Goal: Task Accomplishment & Management: Manage account settings

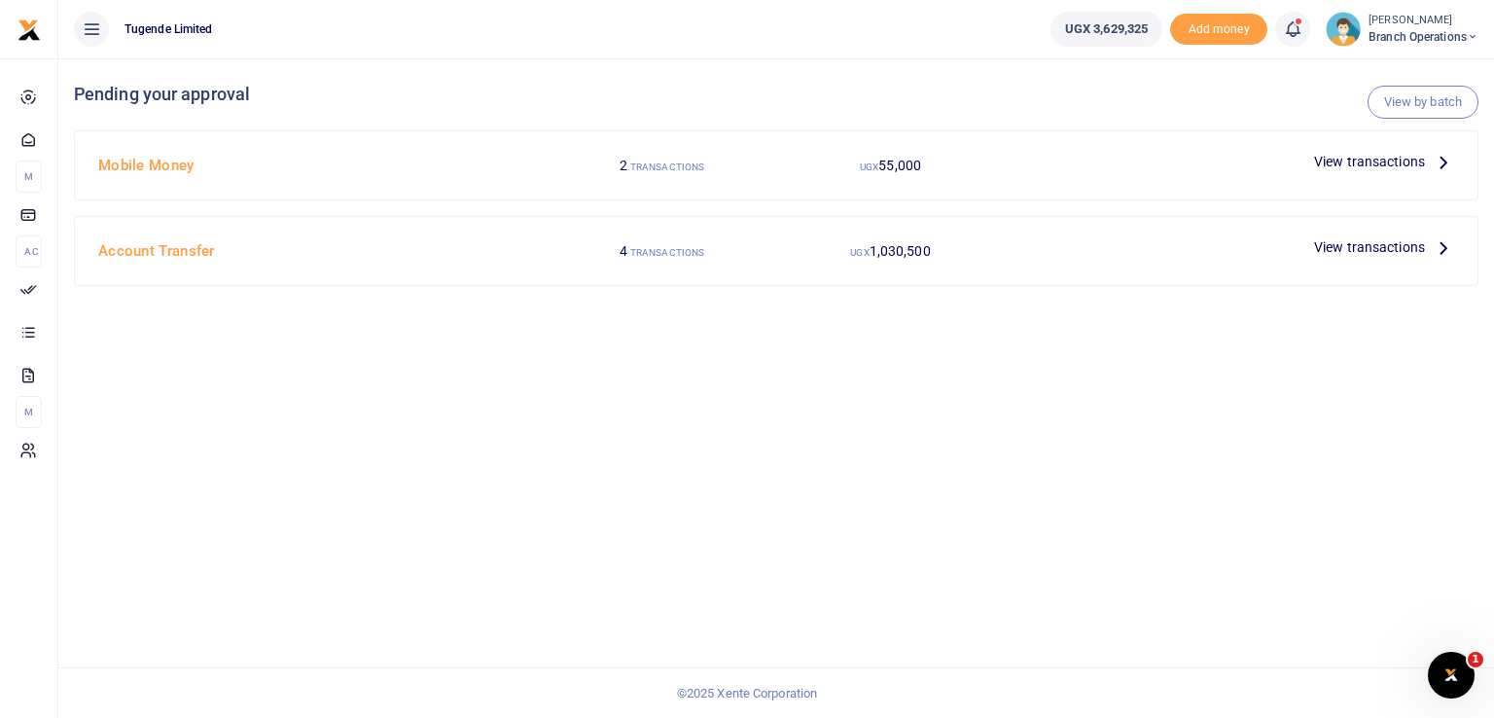
click at [671, 506] on div "View by batch Pending your approval Mobile Money 2 TRANSACTIONS UGX 55,000 View…" at bounding box center [775, 387] width 1435 height 659
click at [1326, 157] on span "View transactions" at bounding box center [1369, 161] width 111 height 21
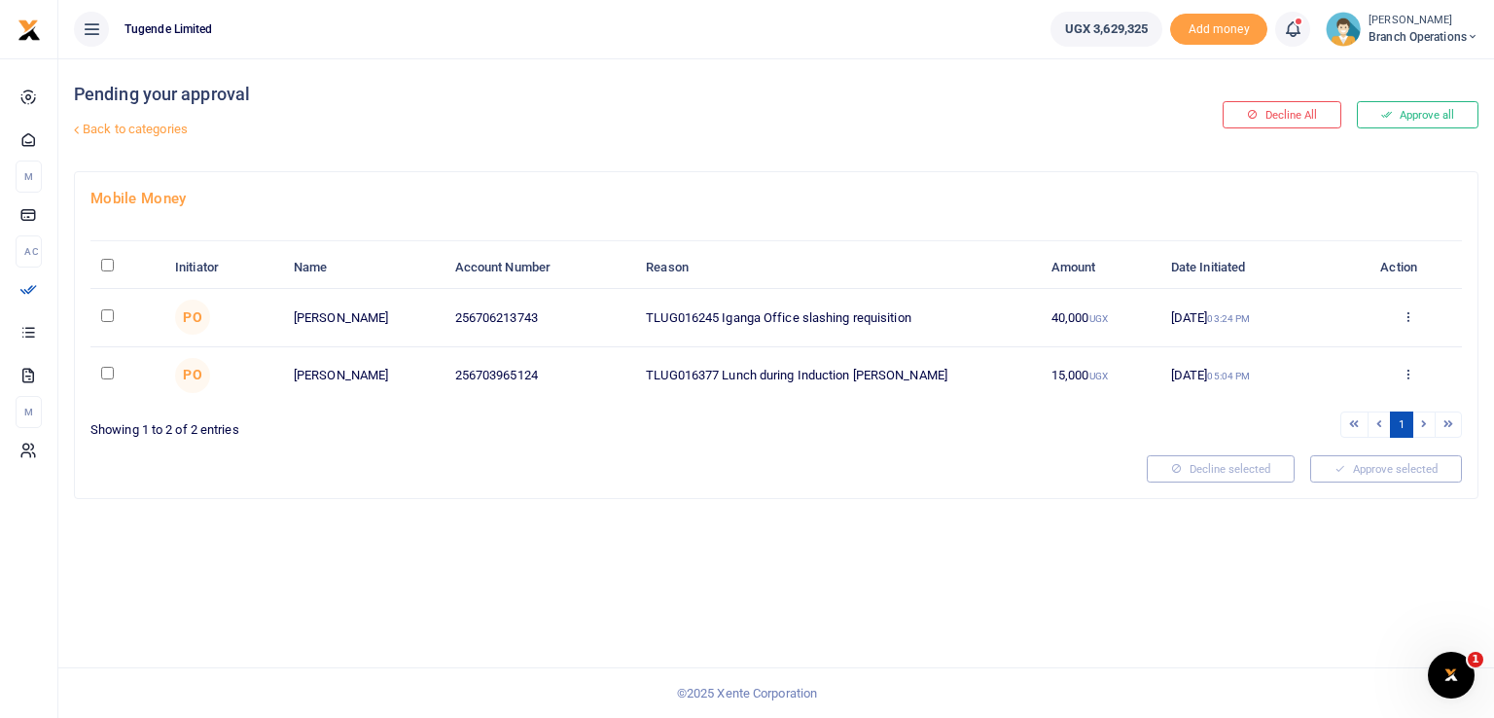
click at [109, 265] on input "\a \a : activate to sort column descending" at bounding box center [107, 265] width 13 height 13
checkbox input "true"
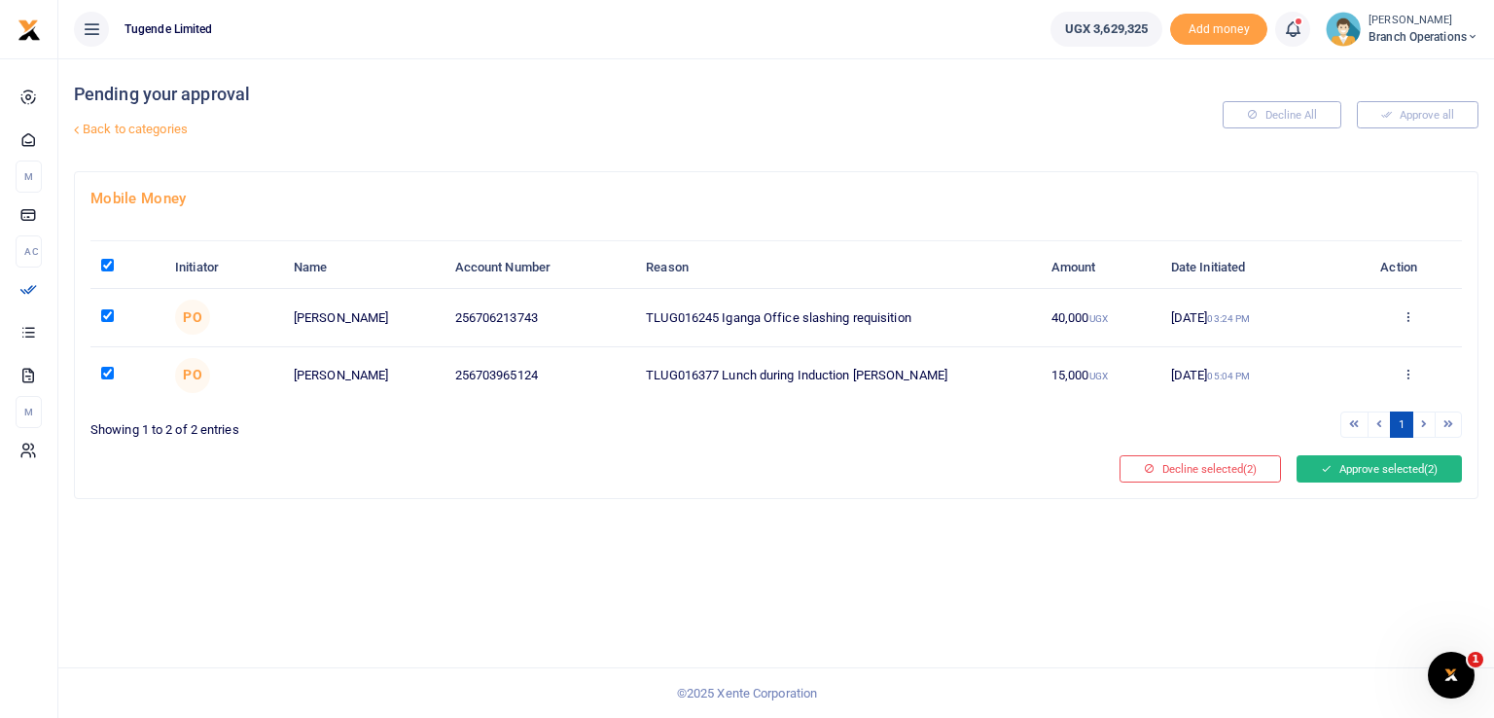
click at [1338, 458] on button "Approve selected (2)" at bounding box center [1378, 468] width 165 height 27
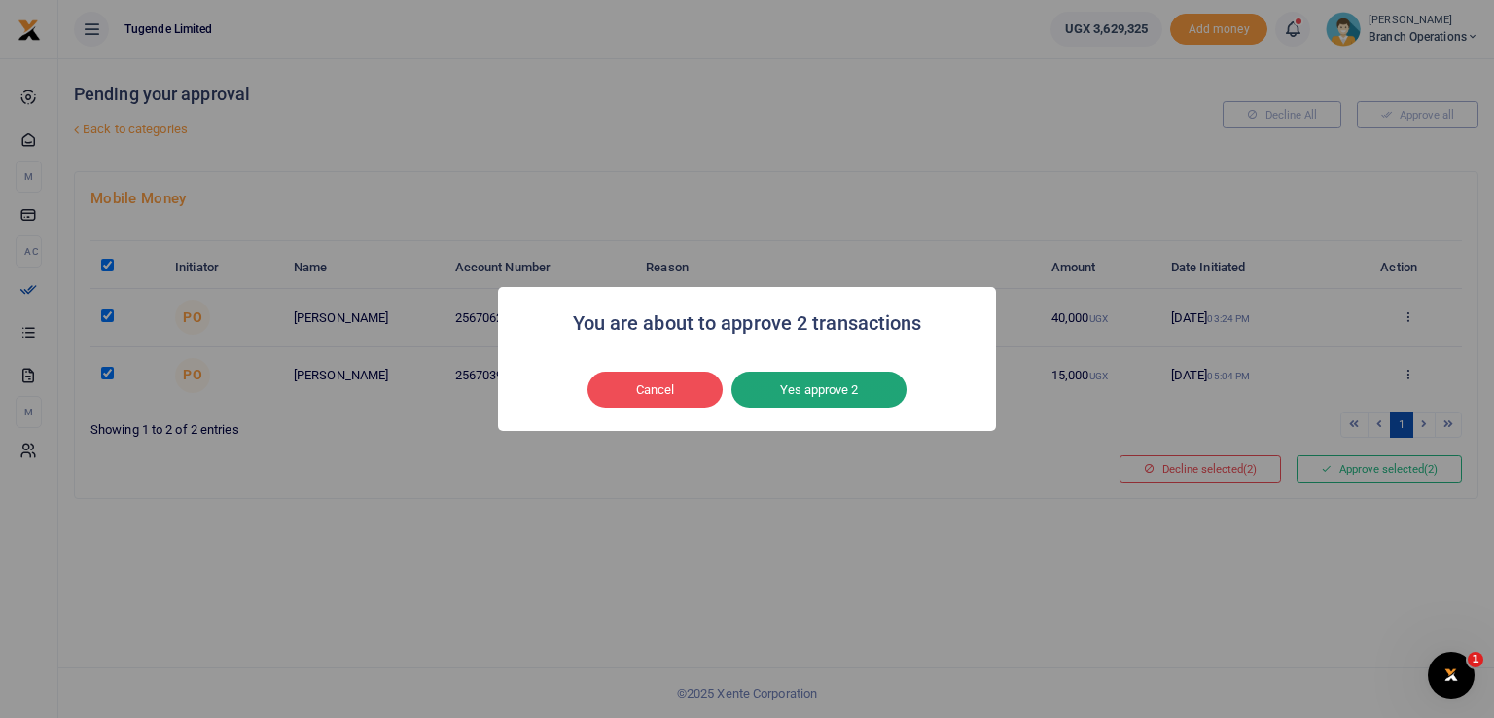
click at [844, 390] on button "Yes approve 2" at bounding box center [818, 389] width 175 height 37
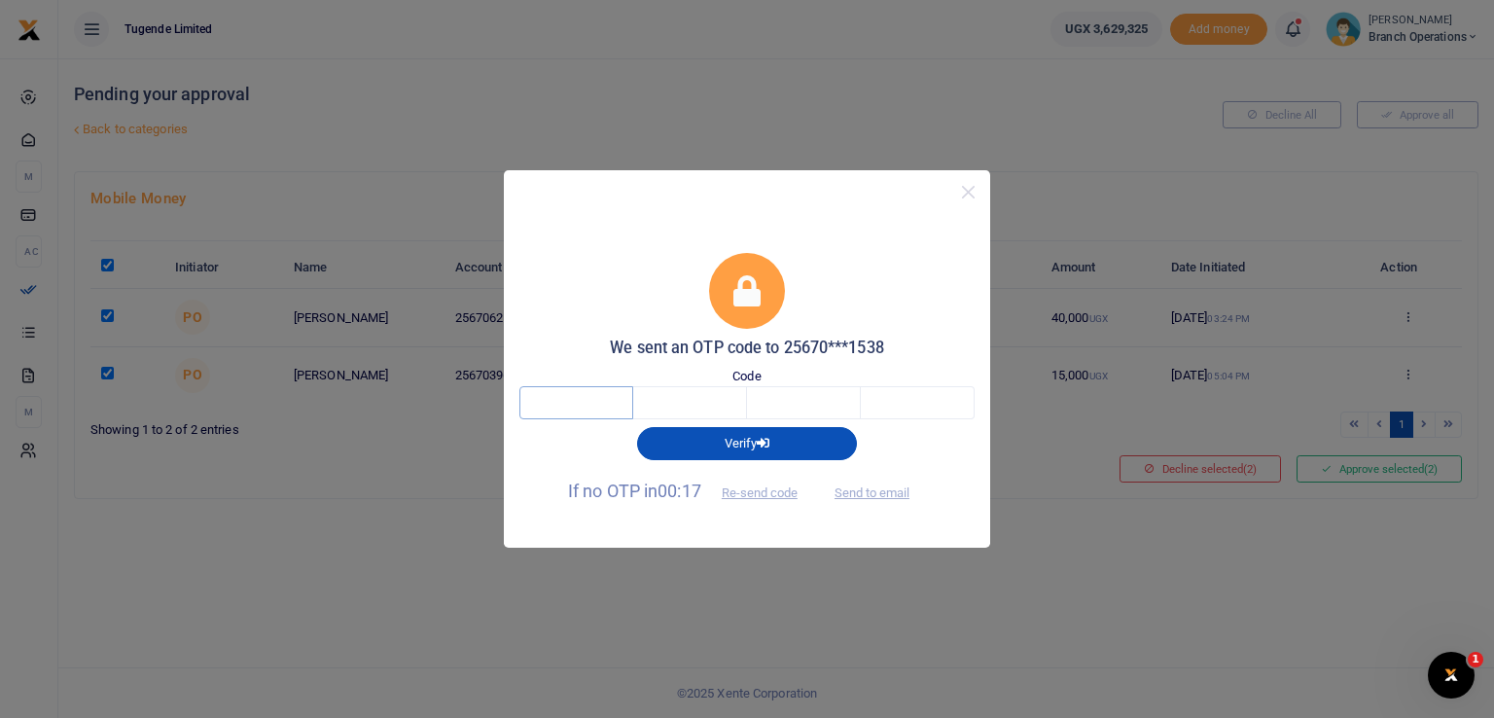
click at [615, 404] on input "text" at bounding box center [576, 402] width 114 height 33
type input "8"
type input "4"
type input "8"
type input "2"
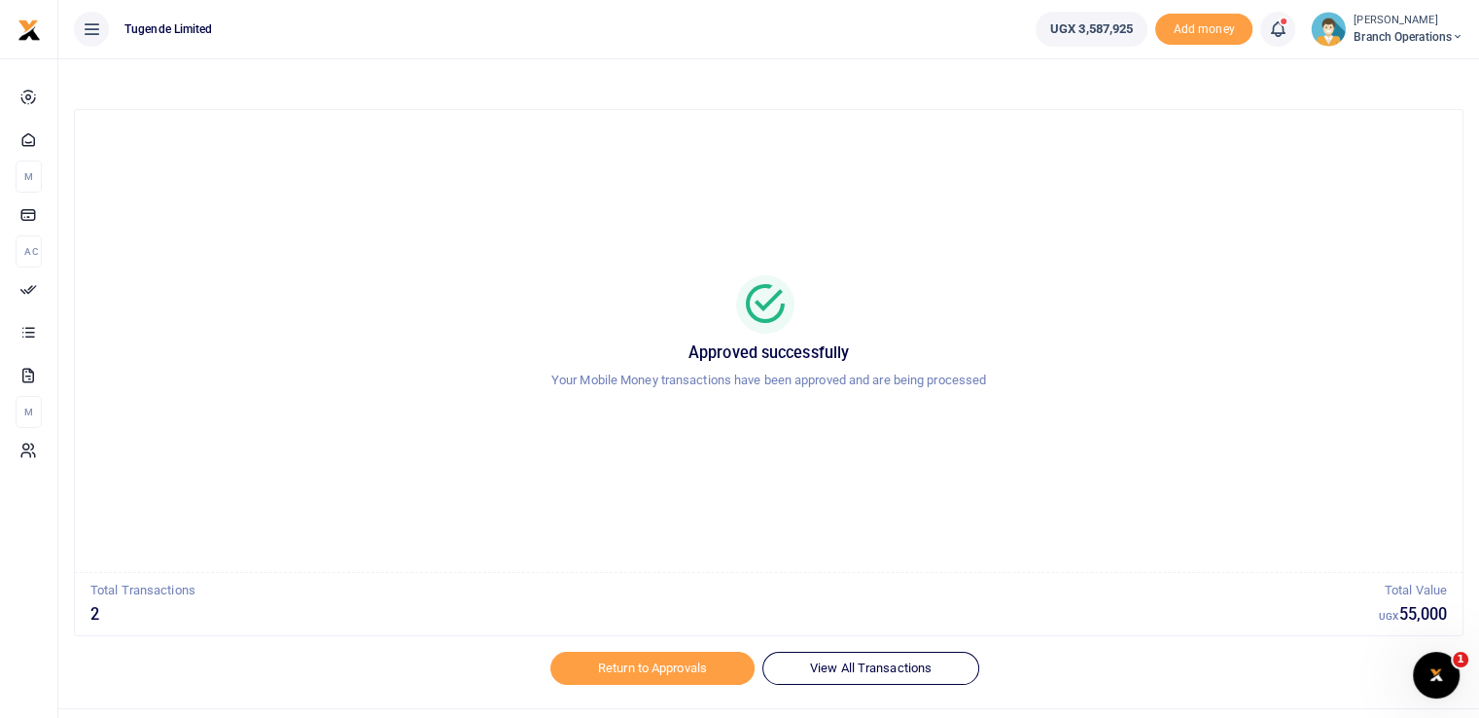
click at [1398, 40] on span "Branch Operations" at bounding box center [1409, 37] width 110 height 18
click at [1380, 65] on link "Switch accounts" at bounding box center [1389, 70] width 154 height 27
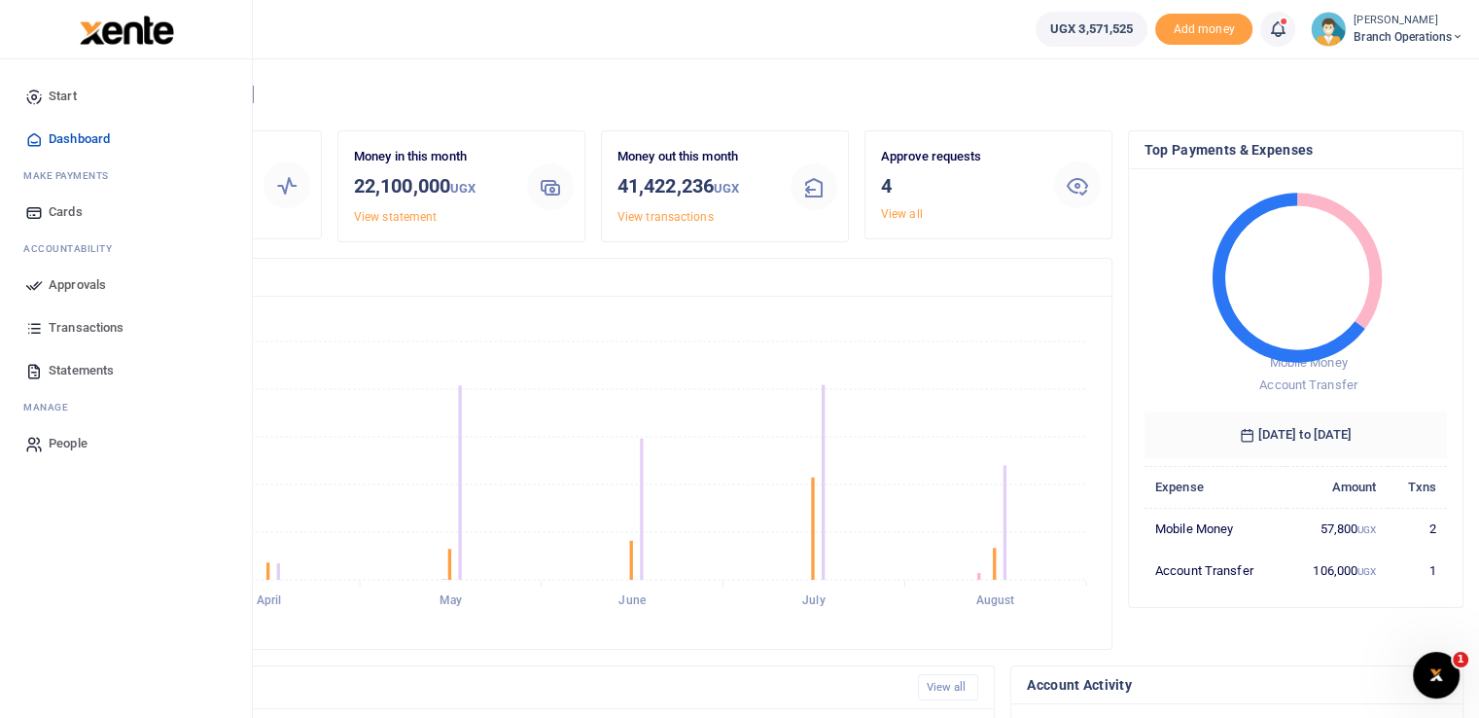
click at [53, 281] on span "Approvals" at bounding box center [77, 284] width 57 height 19
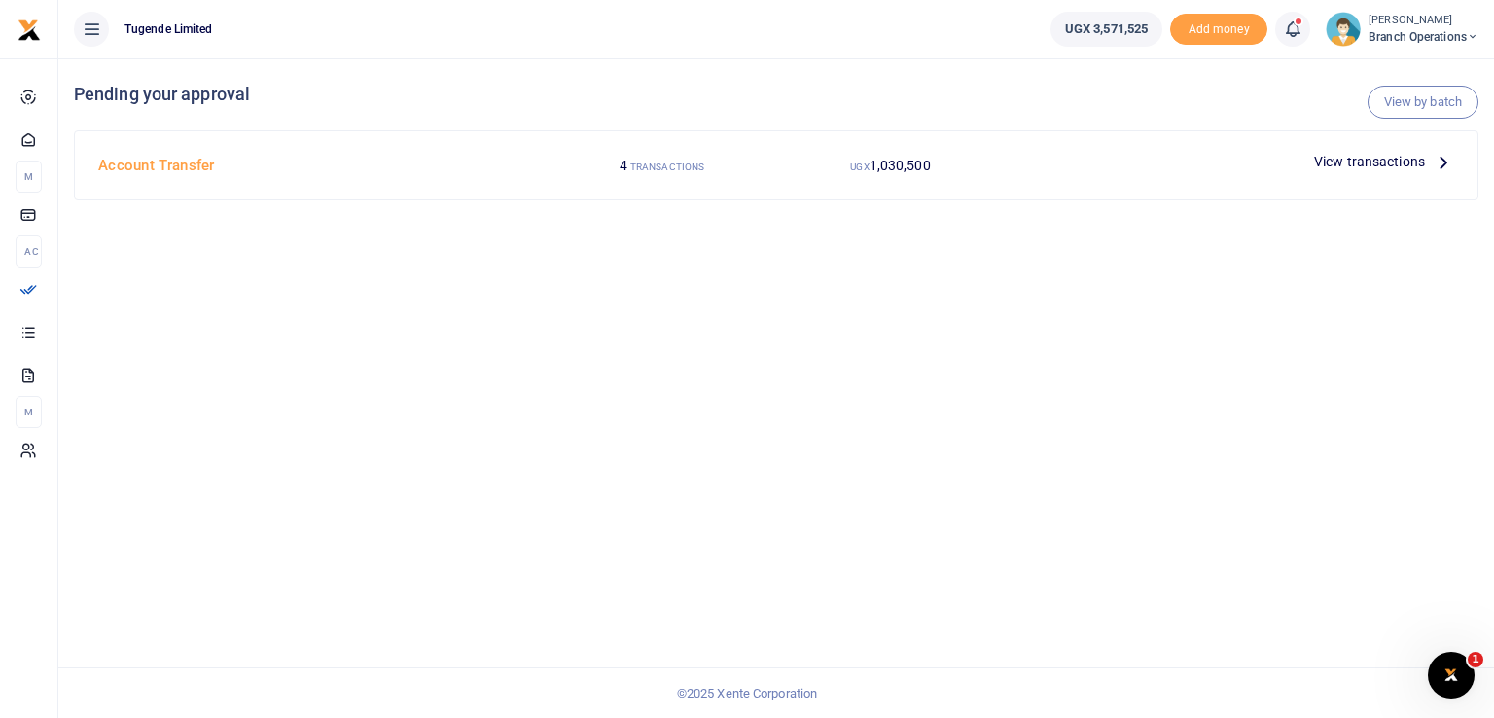
click at [1358, 157] on span "View transactions" at bounding box center [1369, 161] width 111 height 21
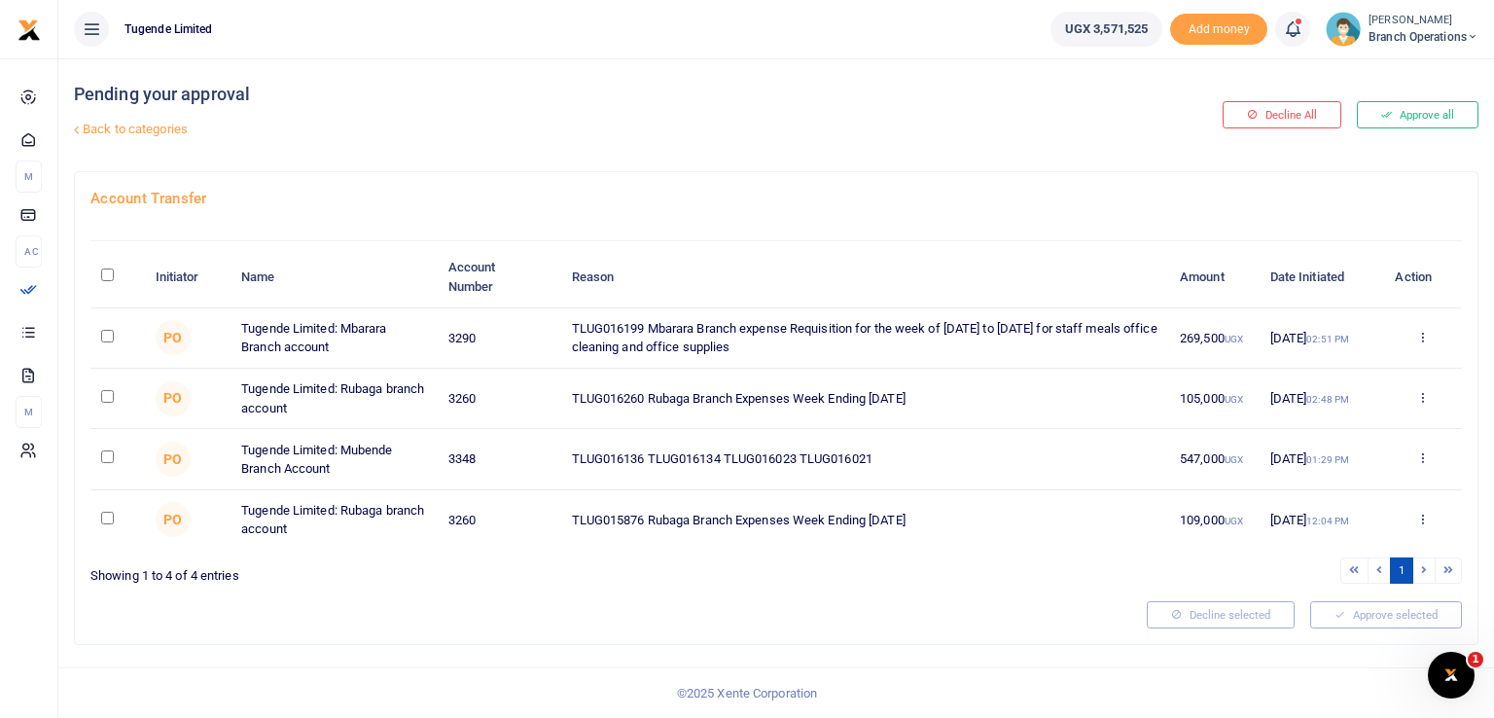
click at [1405, 37] on span "Branch Operations" at bounding box center [1423, 37] width 110 height 18
click at [1394, 70] on link "Switch accounts" at bounding box center [1403, 70] width 154 height 27
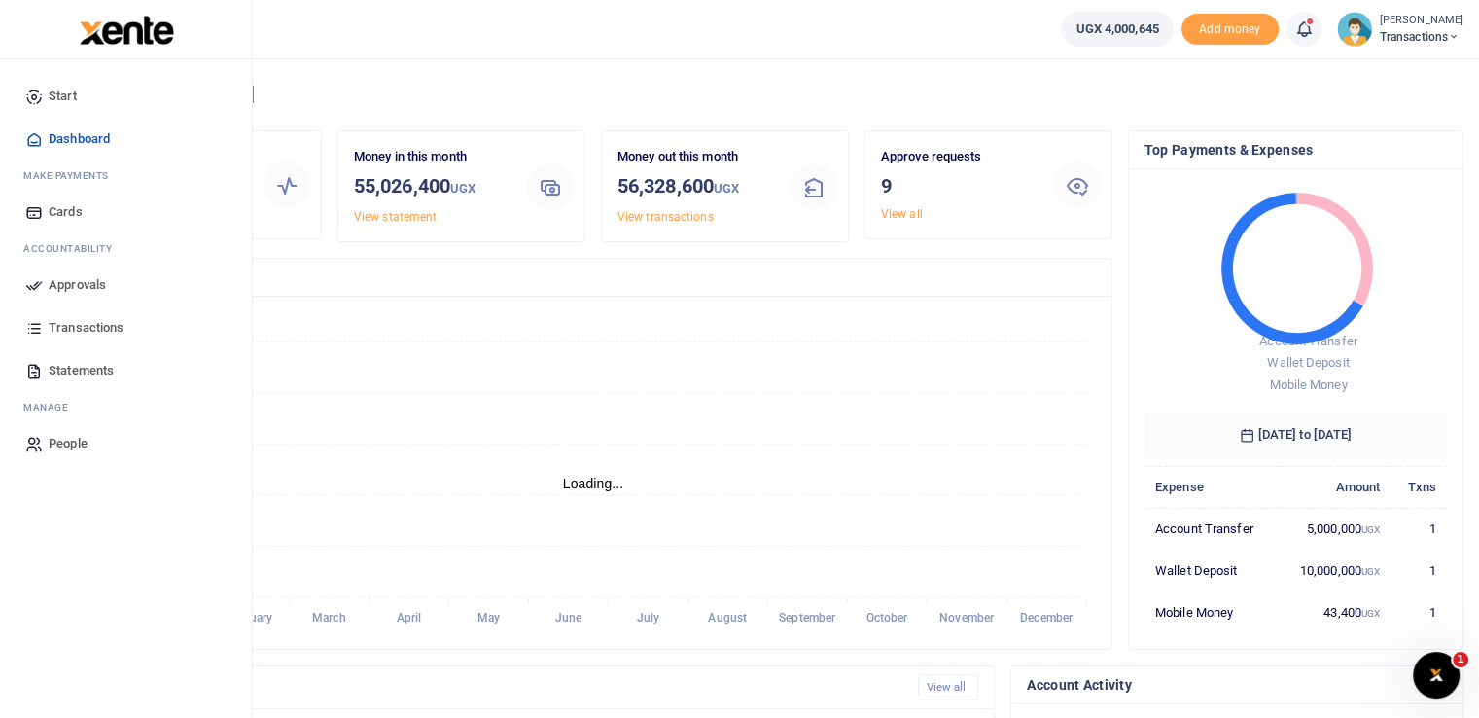
click at [22, 285] on link "Approvals" at bounding box center [126, 285] width 221 height 43
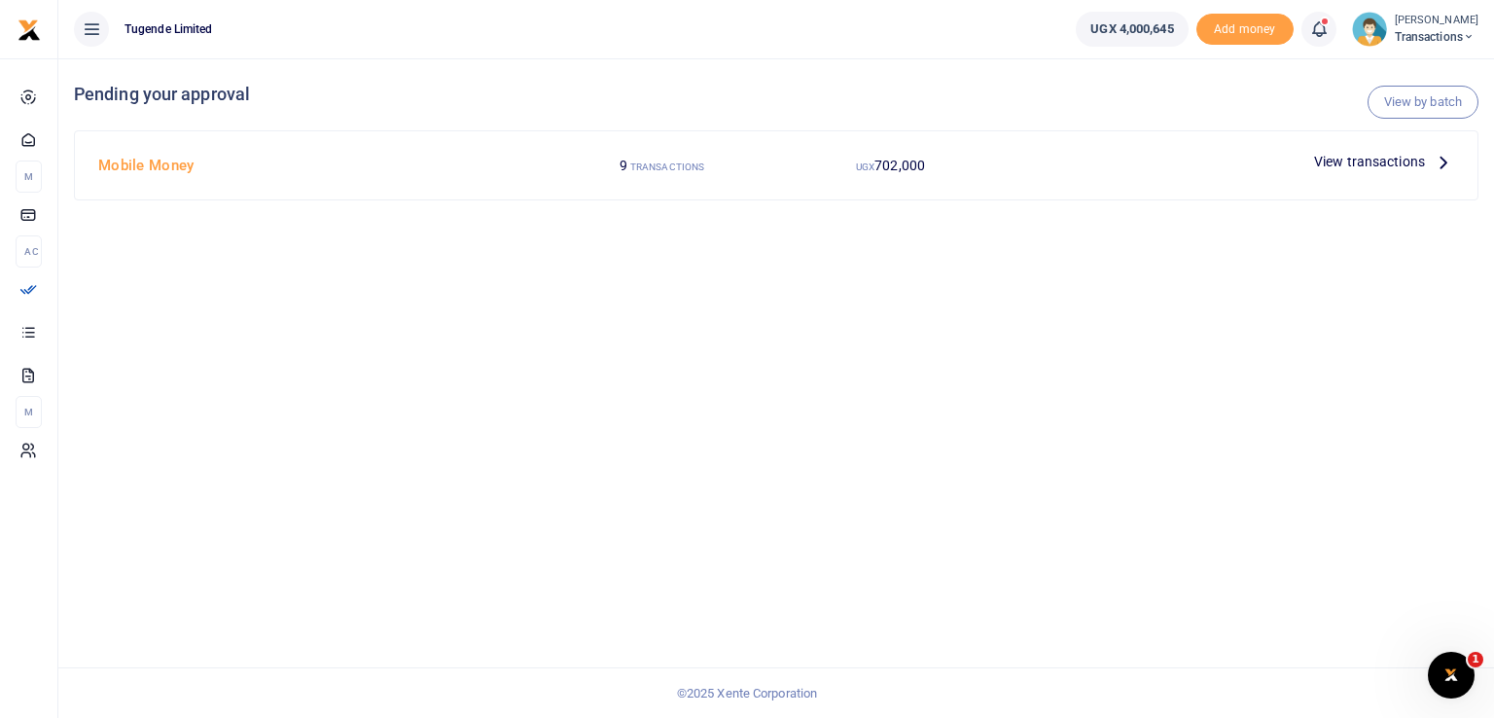
click at [1369, 165] on div at bounding box center [747, 359] width 1494 height 718
click at [1335, 169] on span "View transactions" at bounding box center [1369, 161] width 111 height 21
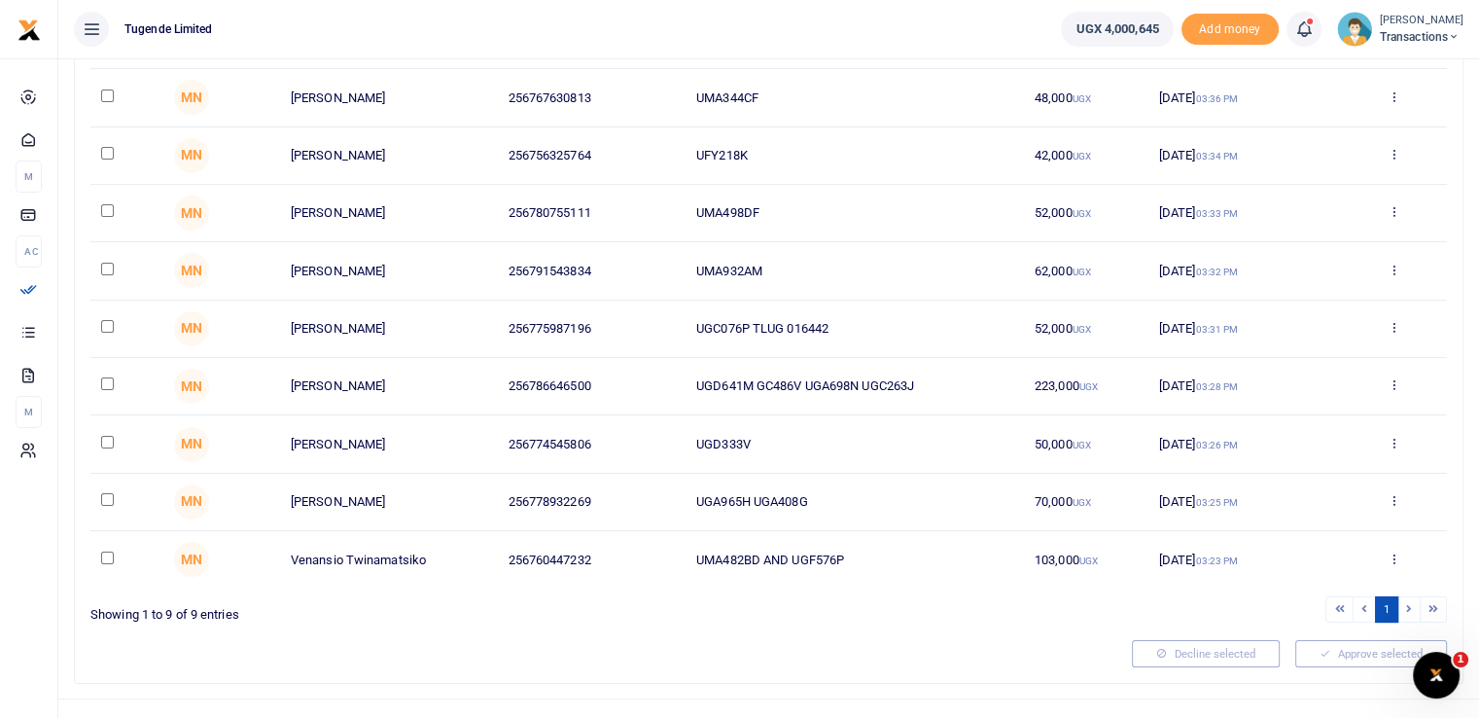
scroll to position [223, 0]
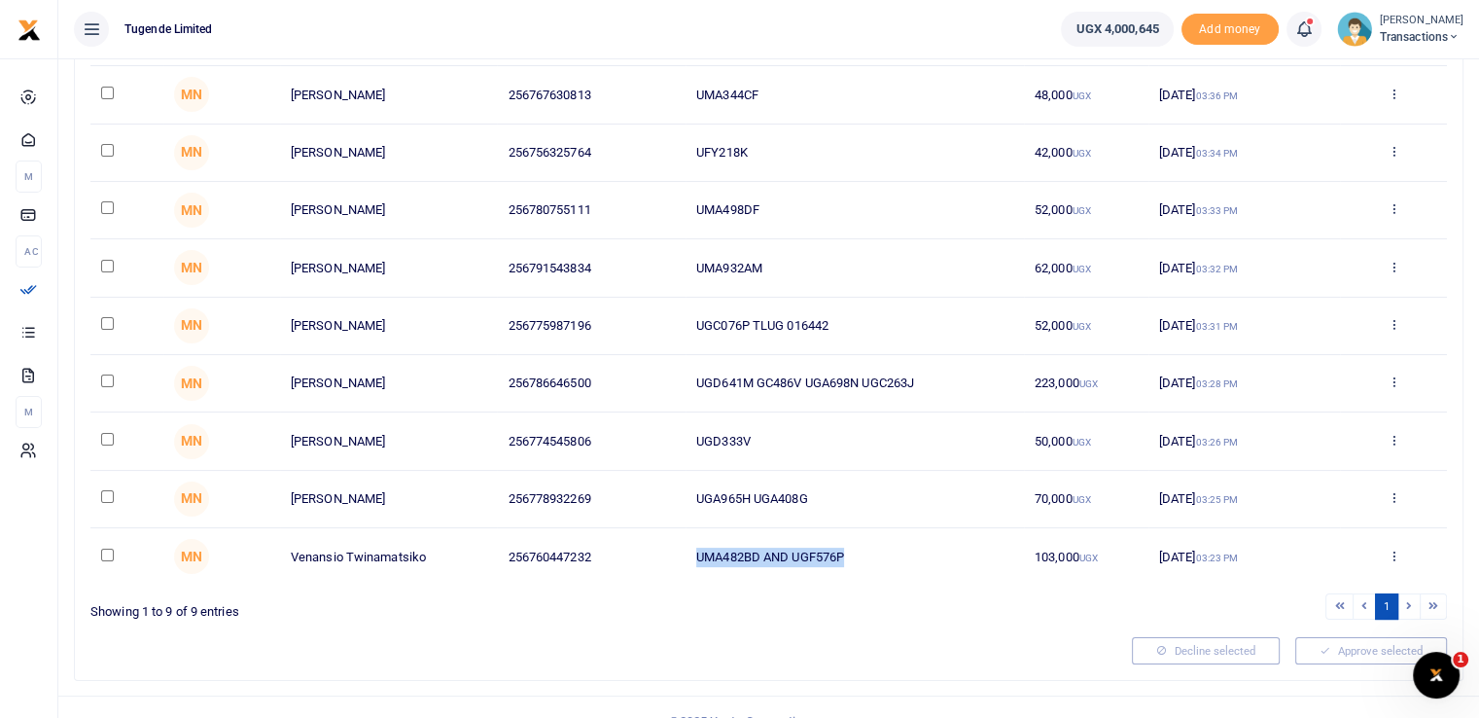
drag, startPoint x: 860, startPoint y: 553, endPoint x: 595, endPoint y: 532, distance: 265.4
click at [595, 532] on tr "MN Venansio Twinamatsiko 256760447232 UMA482BD AND UGF576P 103,000 UGX 28 Aug 2…" at bounding box center [768, 556] width 1357 height 56
copy tr "UMA482BD AND UGF576P"
drag, startPoint x: 836, startPoint y: 485, endPoint x: 654, endPoint y: 499, distance: 182.4
click at [654, 499] on tr "MN Yasin Egau 256778932269 UGA965H UGA408G 70,000 UGX 28 Aug 2025 03:25 PM Appr…" at bounding box center [768, 499] width 1357 height 57
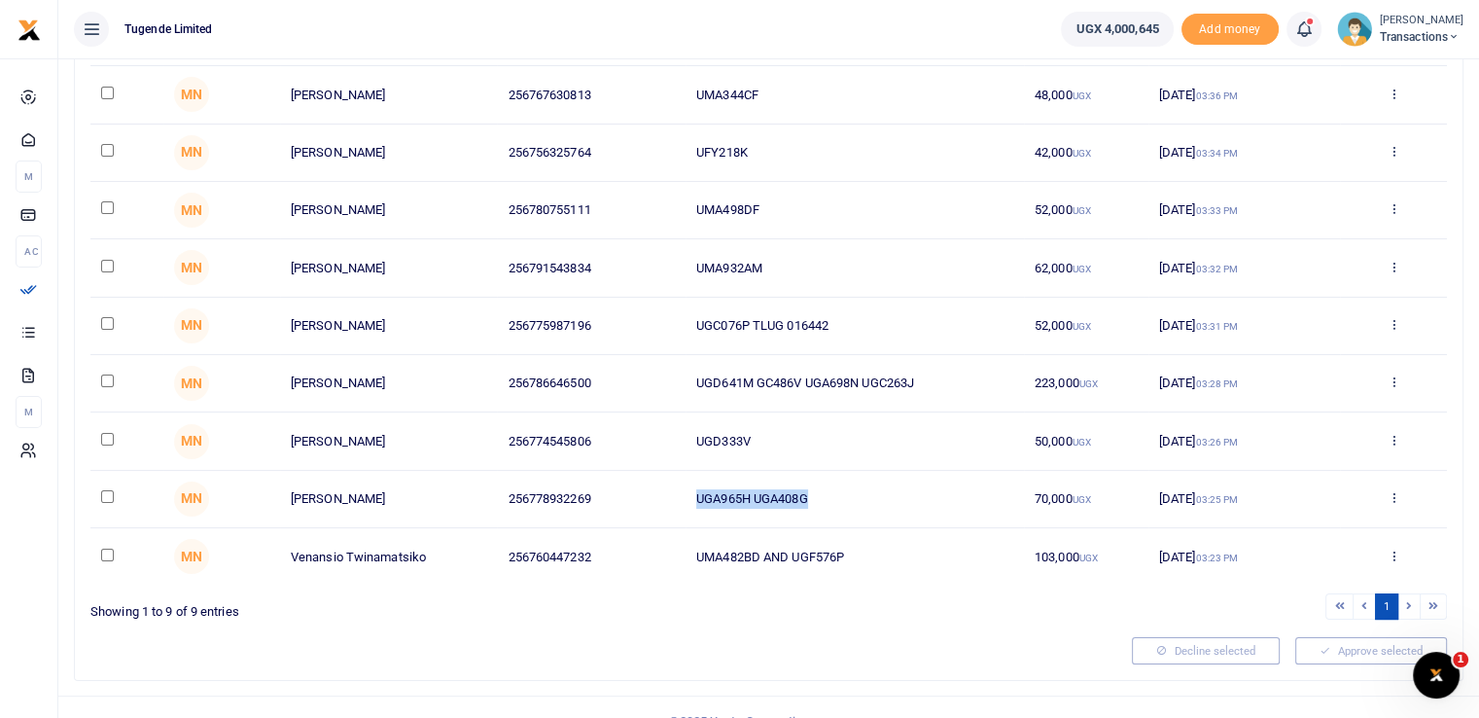
copy tr "UGA965H UGA408G"
drag, startPoint x: 788, startPoint y: 433, endPoint x: 675, endPoint y: 429, distance: 112.9
click at [675, 429] on tr "MN Julius Ouke 256774545806 UGD333V 50,000 UGX 28 Aug 2025 03:26 PM Approve Dec…" at bounding box center [768, 440] width 1357 height 57
copy tr "UGD333V"
drag, startPoint x: 932, startPoint y: 385, endPoint x: 671, endPoint y: 385, distance: 260.6
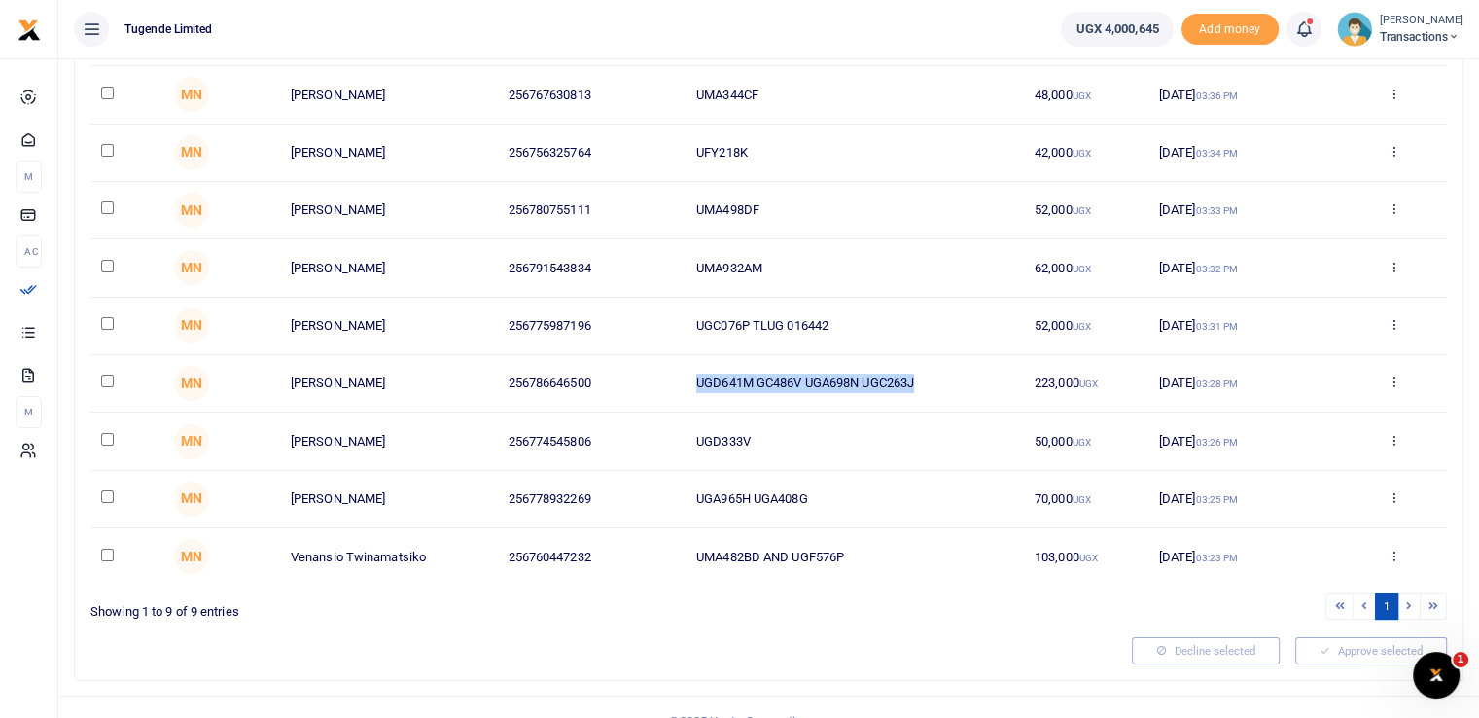
click at [671, 385] on tr "MN John Baguma 256786646500 UGD641M GC486V UGA698N UGC263J 223,000 UGX 28 Aug 2…" at bounding box center [768, 383] width 1357 height 57
copy tr "UGD641M GC486V UGA698N UGC263J"
click at [848, 314] on td "UGC076P TLUG 016442" at bounding box center [855, 326] width 338 height 57
click at [747, 322] on td "UGC076P TLUG 016442" at bounding box center [855, 326] width 338 height 57
drag, startPoint x: 752, startPoint y: 320, endPoint x: 657, endPoint y: 314, distance: 94.5
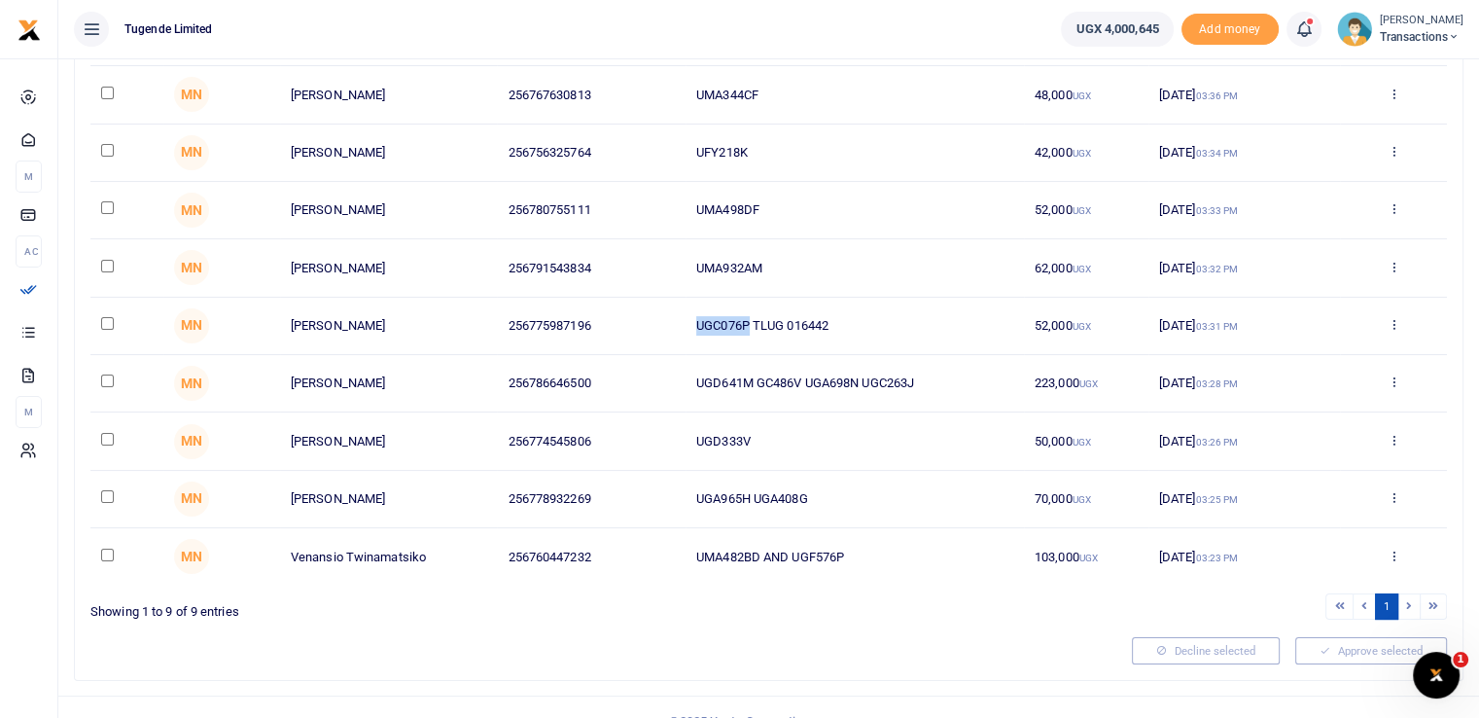
click at [657, 314] on tr "MN Wilfred Esegu 256775987196 UGC076P TLUG 016442 52,000 UGX 28 Aug 2025 03:31 …" at bounding box center [768, 326] width 1357 height 57
copy tr "UGC076P"
drag, startPoint x: 778, startPoint y: 265, endPoint x: 652, endPoint y: 260, distance: 126.5
click at [652, 260] on tr "MN Kassim Sebunya 256791543834 UMA932AM 62,000 UGX 28 Aug 2025 03:32 PM Approve…" at bounding box center [768, 267] width 1357 height 57
copy tr "UMA932AM"
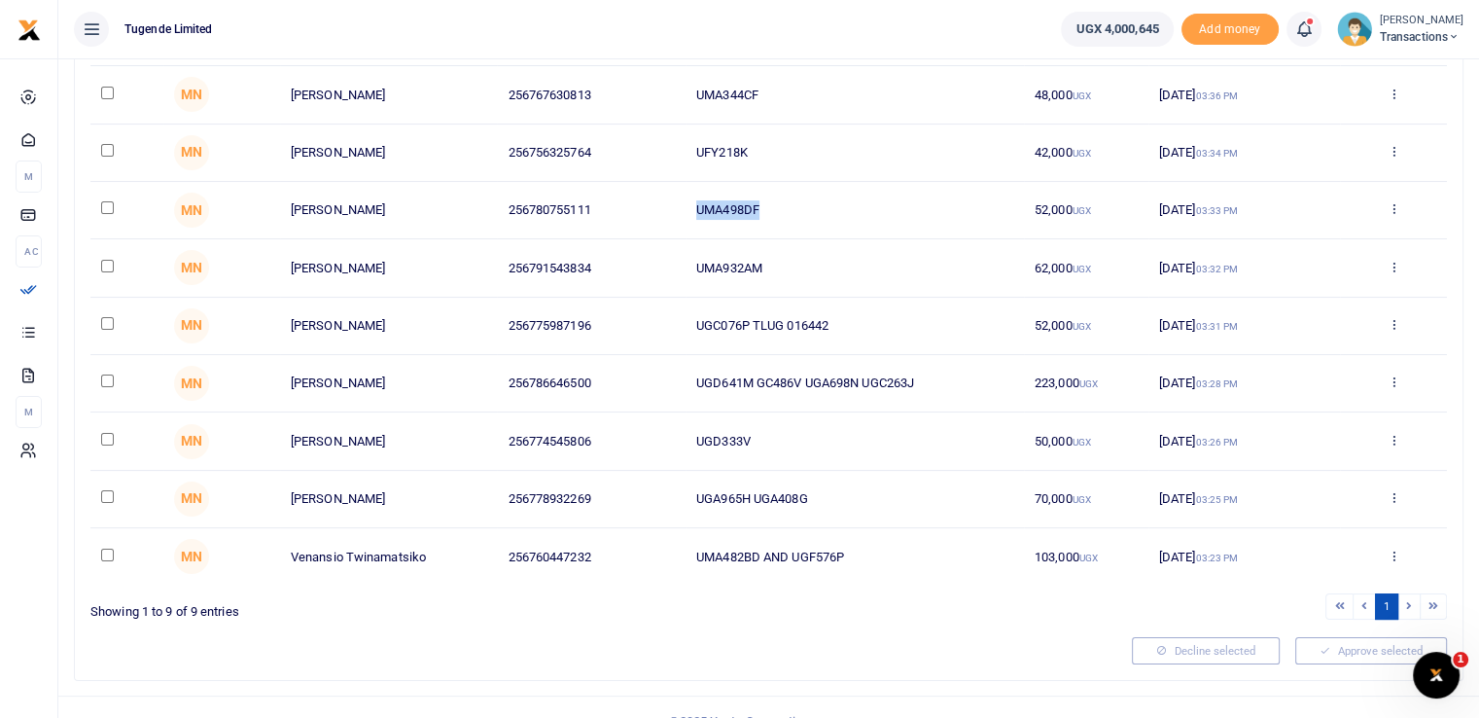
drag, startPoint x: 761, startPoint y: 203, endPoint x: 639, endPoint y: 197, distance: 122.7
click at [639, 197] on tr "MN Daniel Owori 256780755111 UMA498DF 52,000 UGX 28 Aug 2025 03:33 PM Approve D…" at bounding box center [768, 210] width 1357 height 57
copy tr "UMA498DF"
drag, startPoint x: 759, startPoint y: 141, endPoint x: 670, endPoint y: 139, distance: 88.5
click at [670, 139] on tr "MN Gilbert Tumusiime 256756325764 UFY218K 42,000 UGX 28 Aug 2025 03:34 PM Appro…" at bounding box center [768, 152] width 1357 height 57
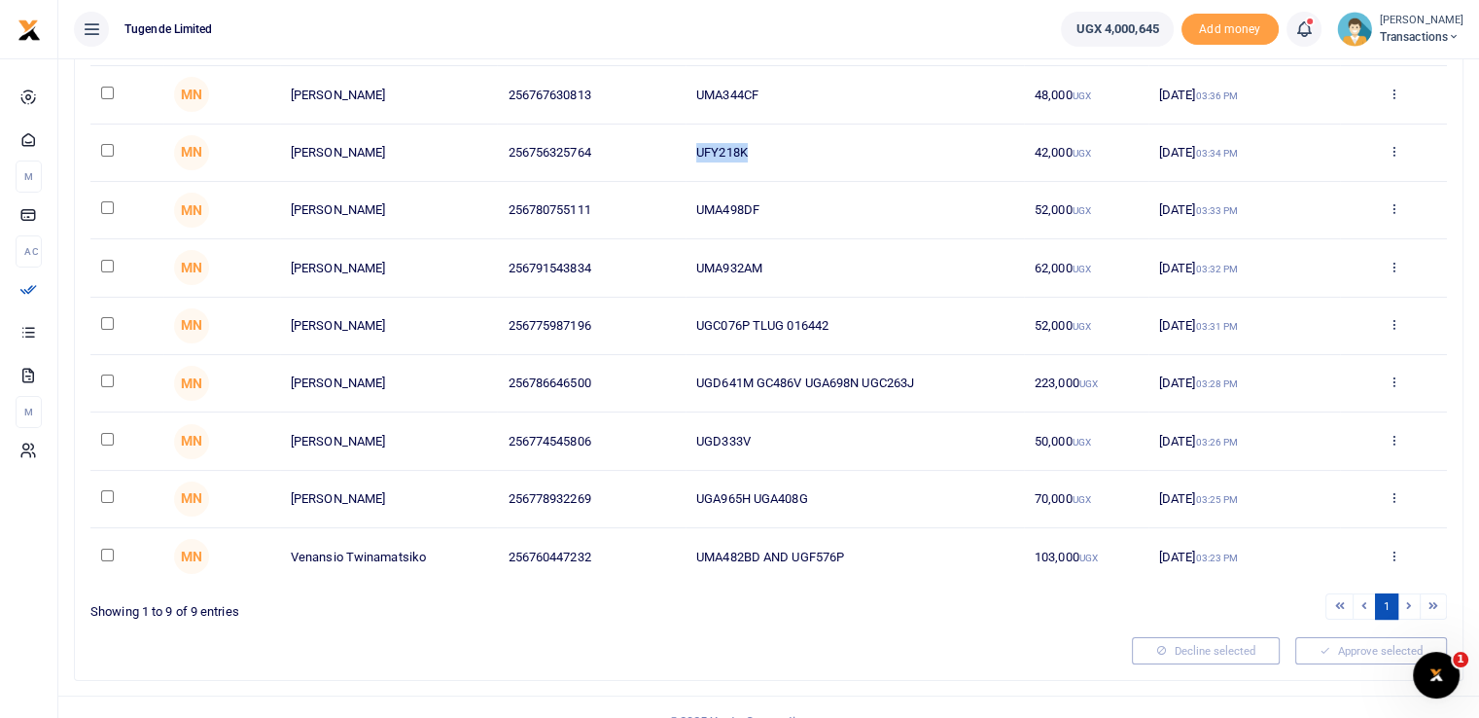
copy tr "UFY218K"
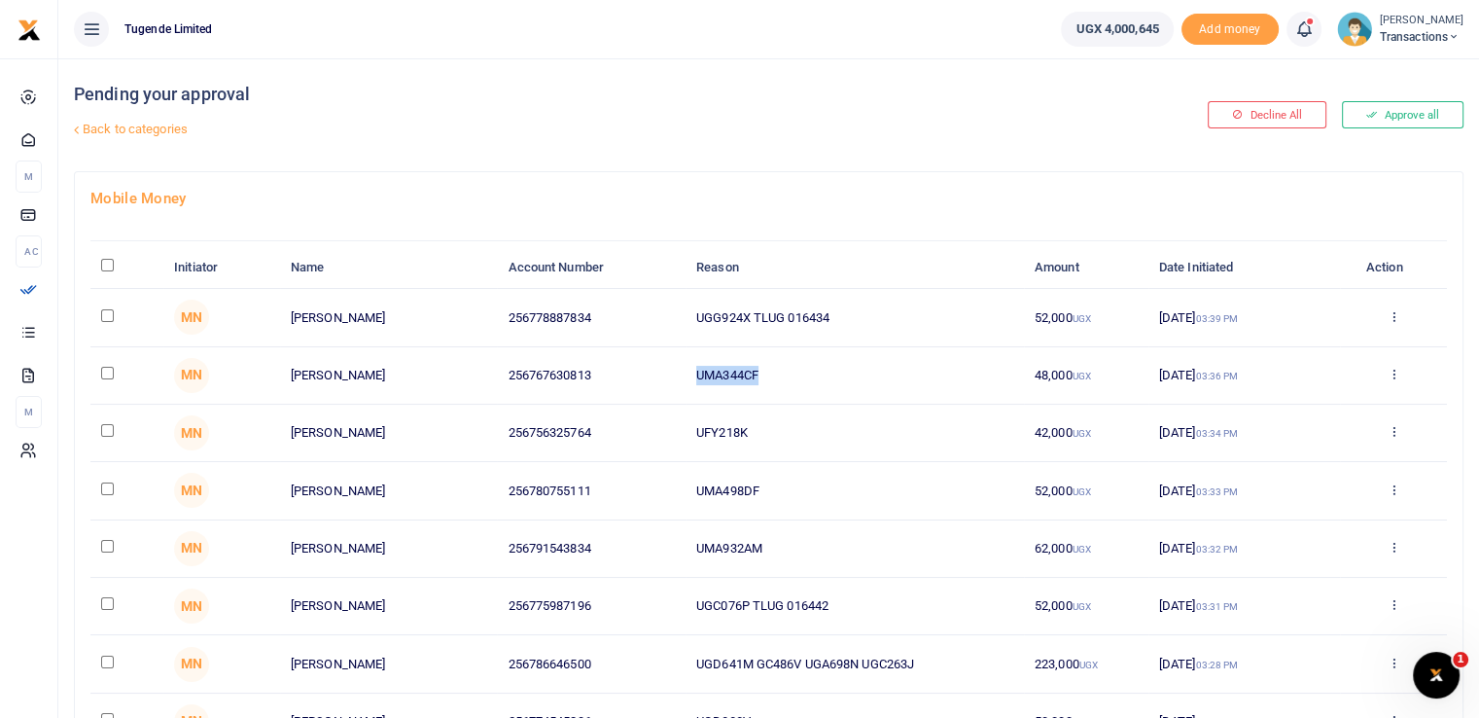
drag, startPoint x: 795, startPoint y: 374, endPoint x: 622, endPoint y: 367, distance: 172.3
click at [622, 367] on tr "MN [PERSON_NAME] 256767630813 UMA344CF 48,000 UGX [DATE] 03:36 PM Approve Decli…" at bounding box center [768, 375] width 1357 height 57
copy tr "UMA344CF"
drag, startPoint x: 753, startPoint y: 317, endPoint x: 687, endPoint y: 312, distance: 66.3
click at [687, 312] on td "UGG924X TLUG 016434" at bounding box center [855, 317] width 338 height 57
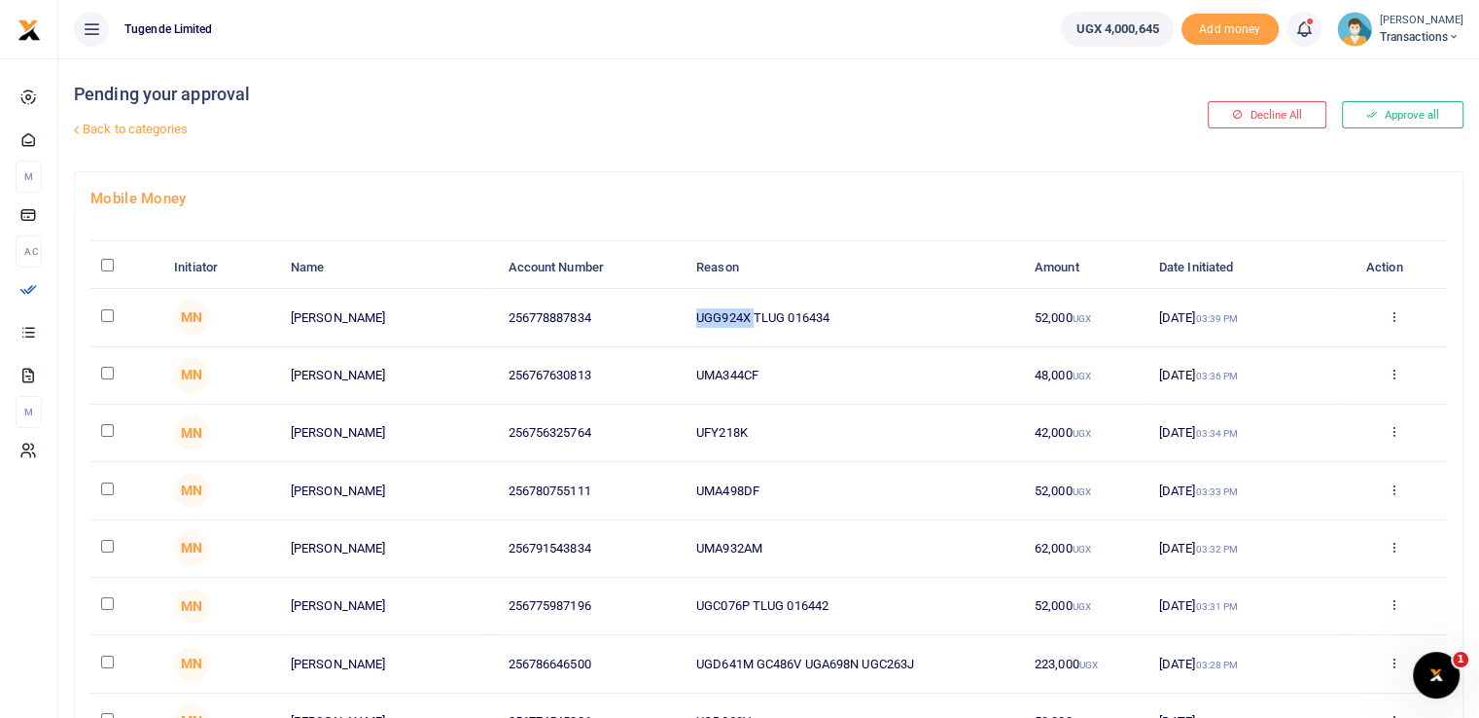
copy td "UGG924X"
click at [106, 262] on input "\a \a : activate to sort column descending" at bounding box center [107, 265] width 13 height 13
checkbox input "true"
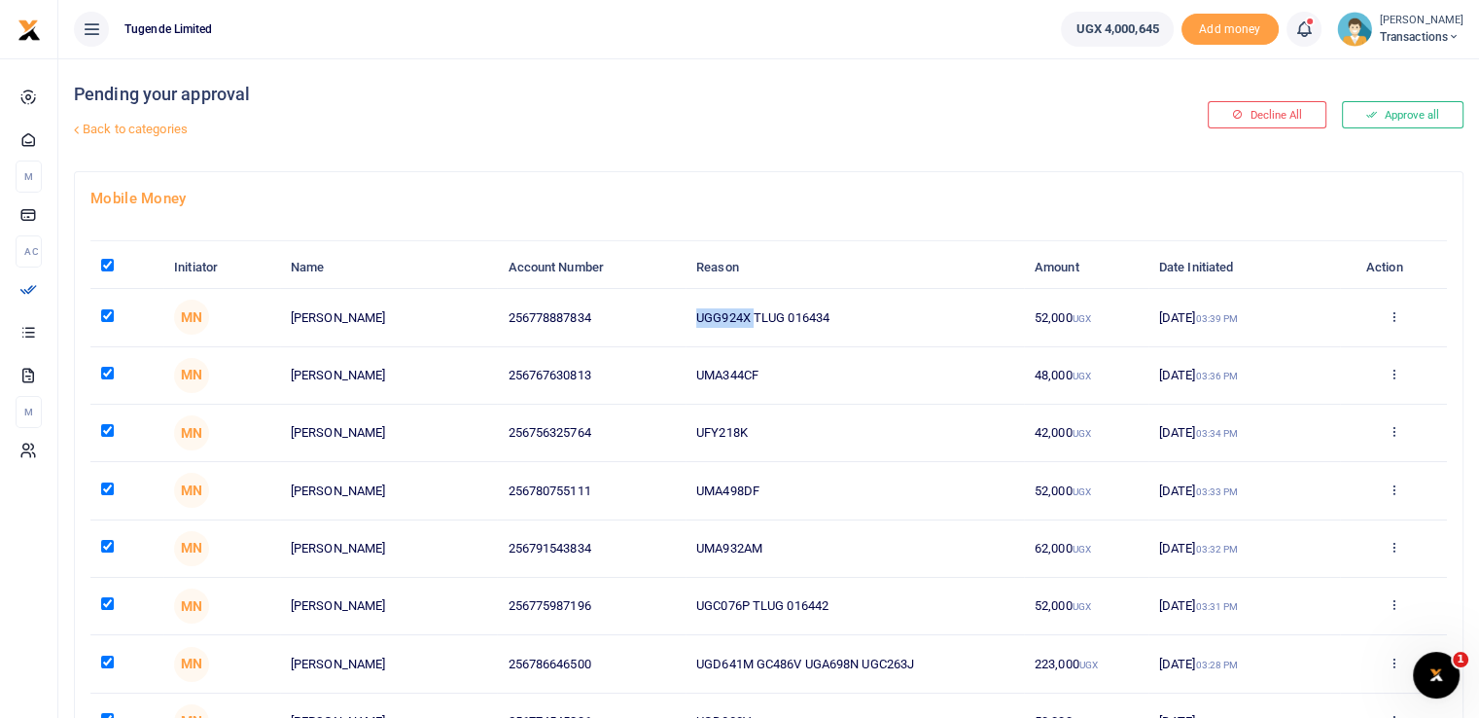
checkbox input "true"
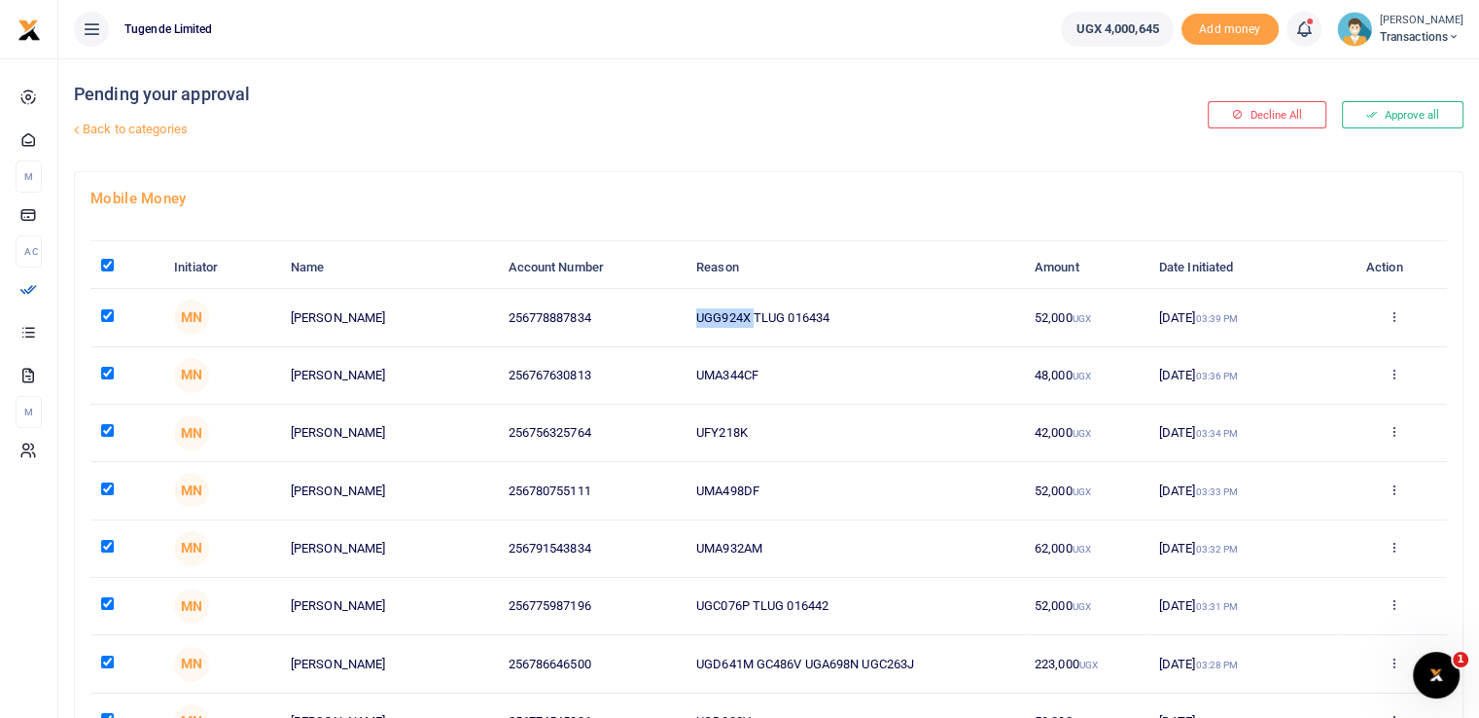
checkbox input "true"
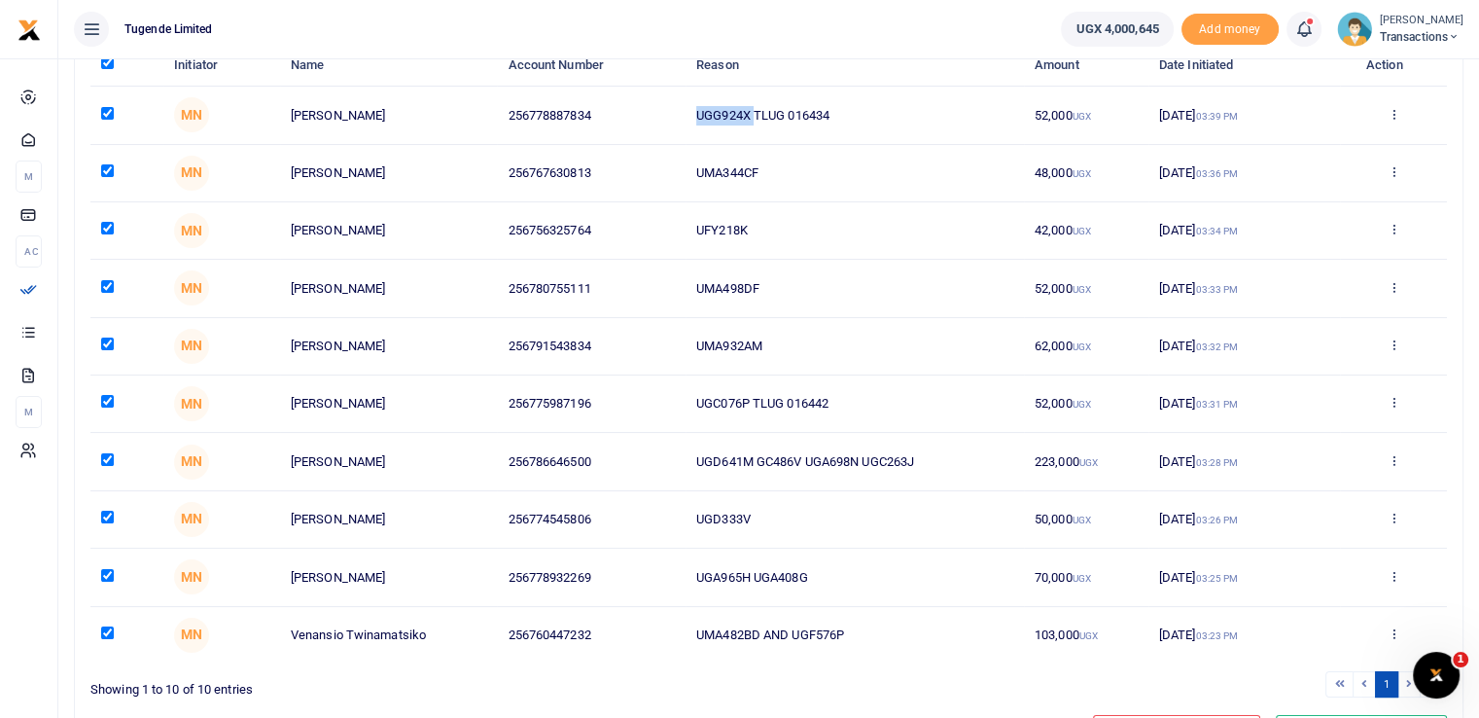
scroll to position [305, 0]
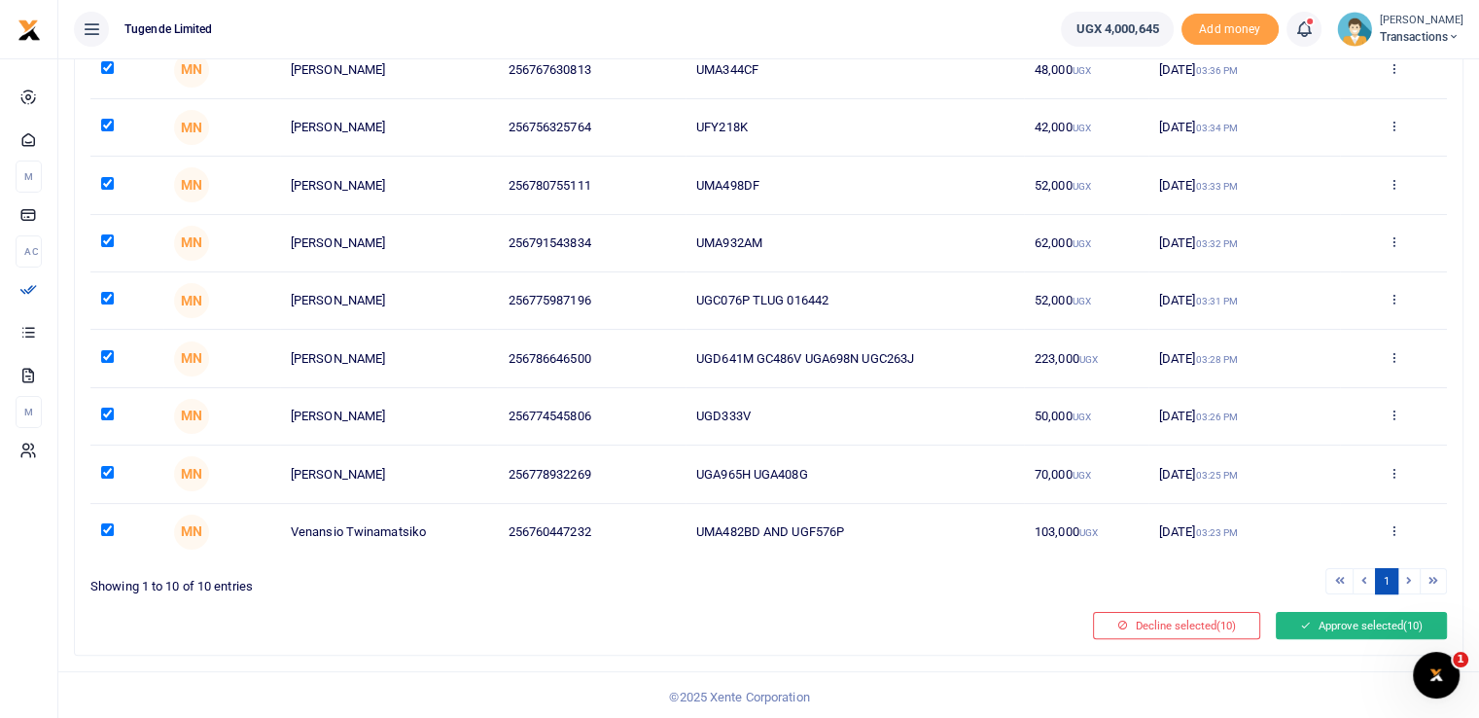
click at [1326, 624] on button "Approve selected (10)" at bounding box center [1361, 625] width 171 height 27
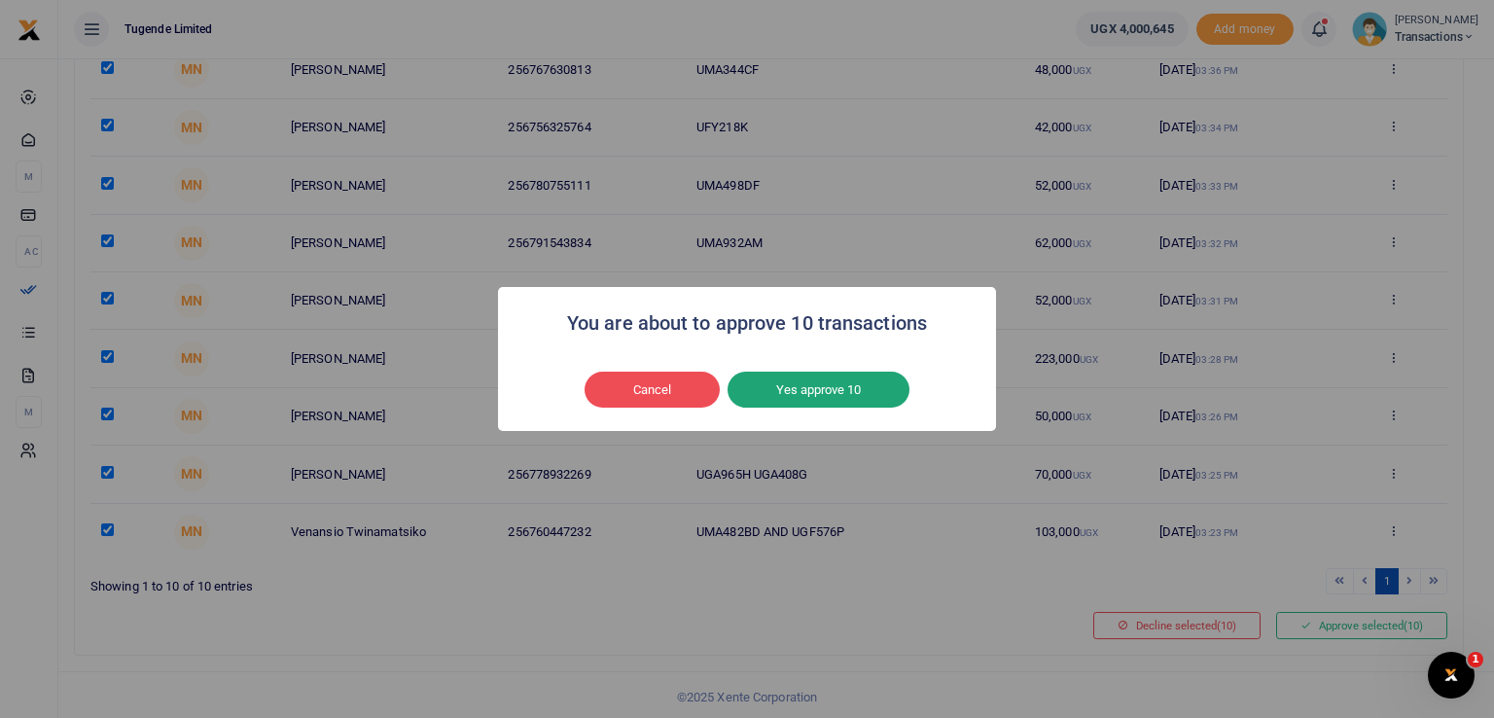
click at [801, 386] on button "Yes approve 10" at bounding box center [818, 389] width 182 height 37
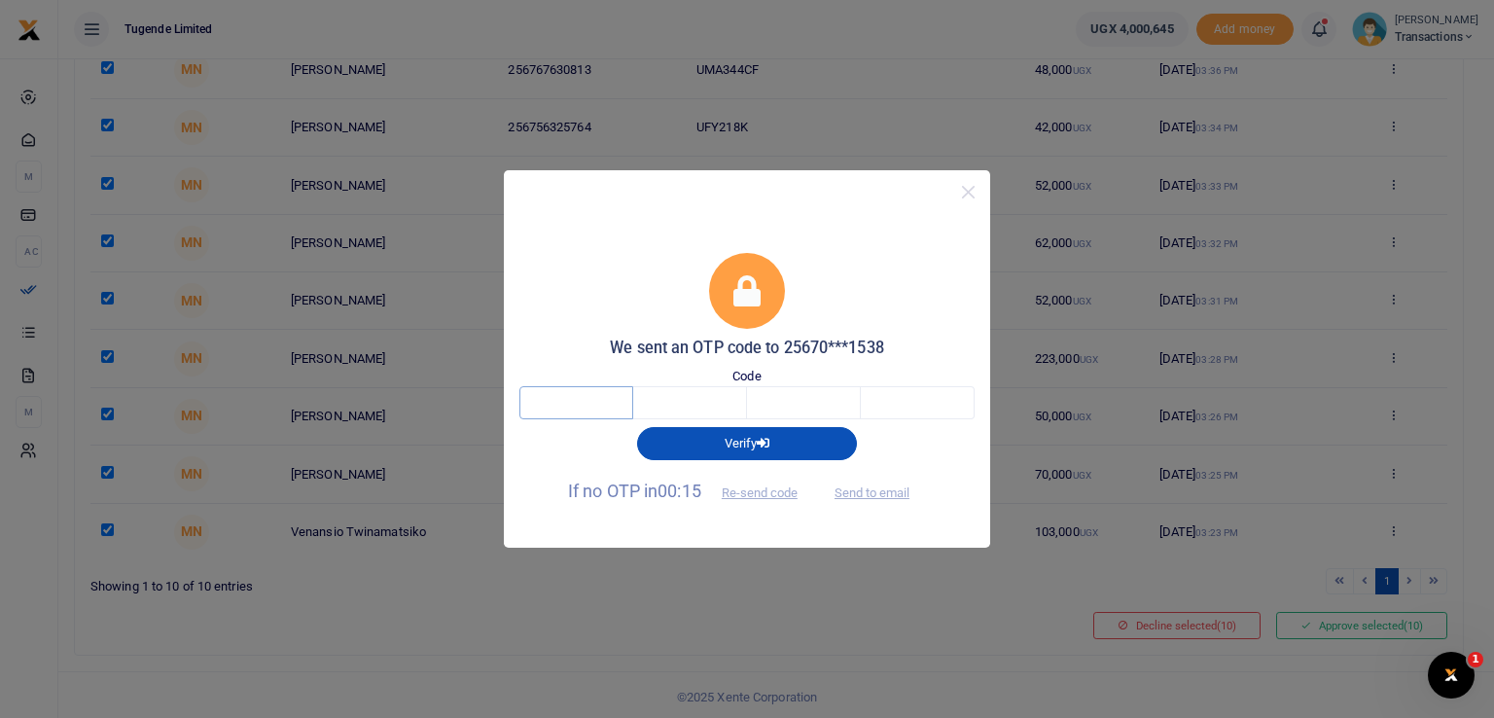
click at [607, 394] on input "text" at bounding box center [576, 402] width 114 height 33
type input "6"
type input "0"
type input "5"
type input "8"
